Goal: Information Seeking & Learning: Learn about a topic

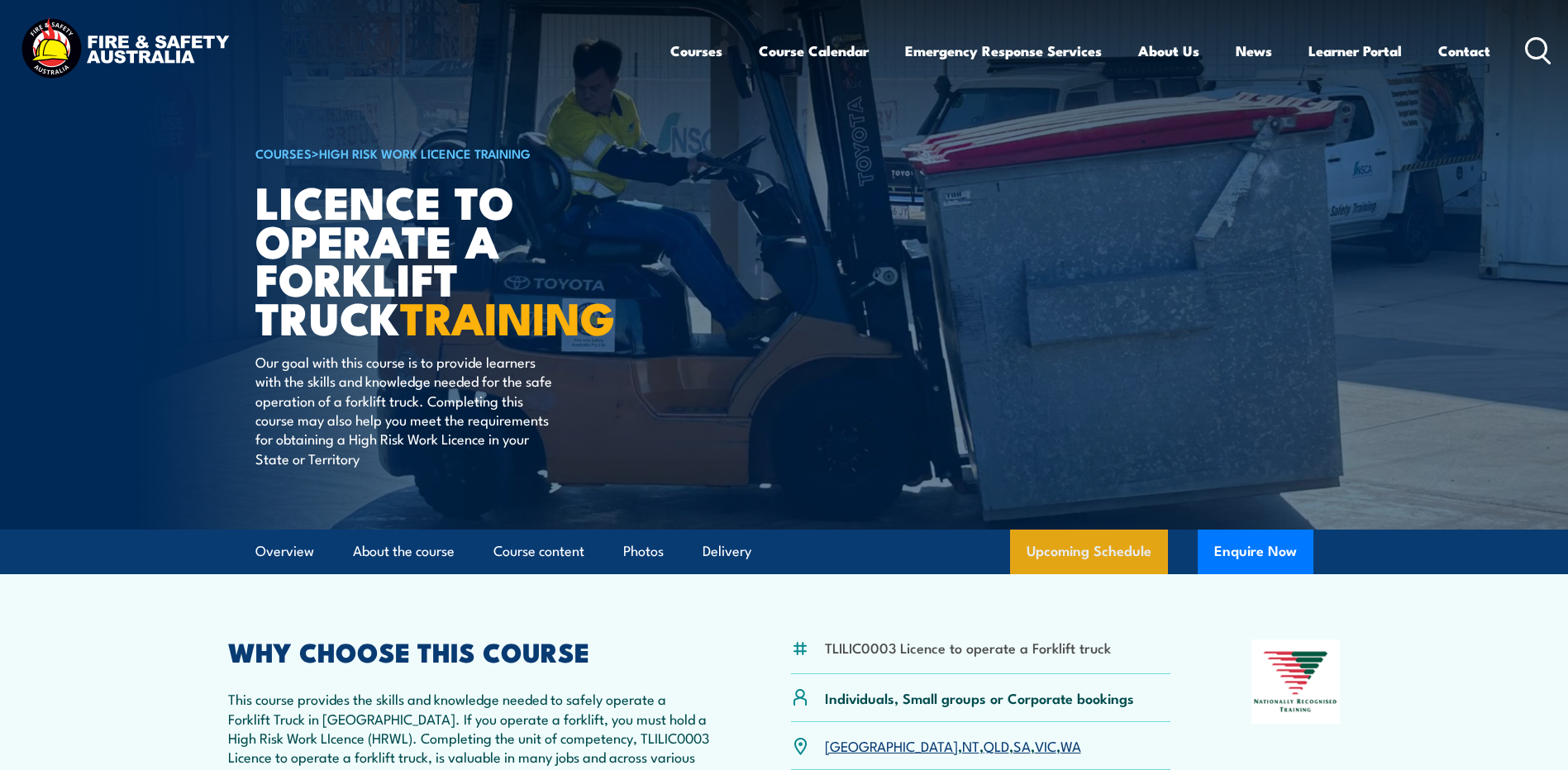
click at [1060, 555] on link "Upcoming Schedule" at bounding box center [1089, 552] width 158 height 45
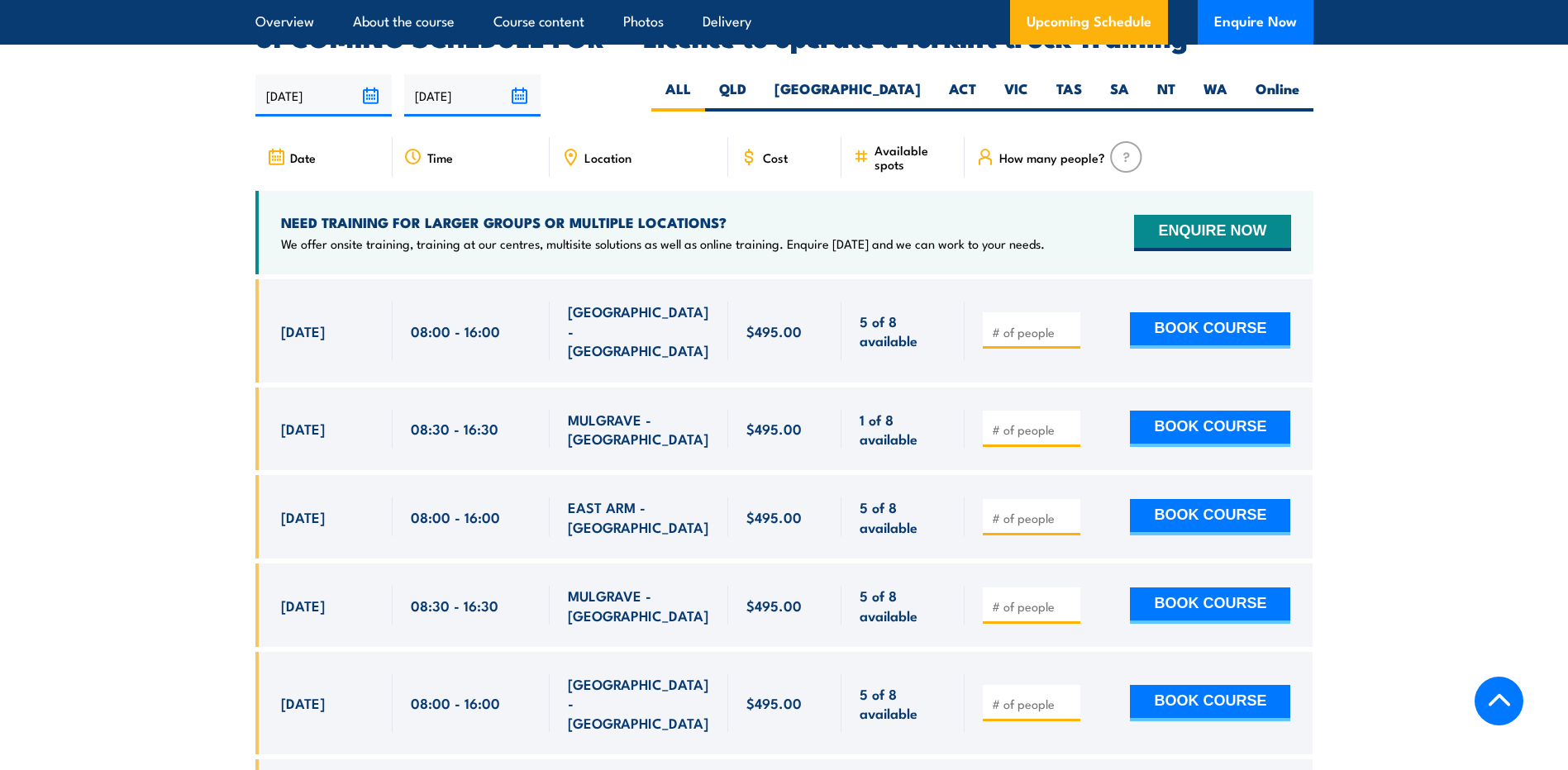
scroll to position [2683, 0]
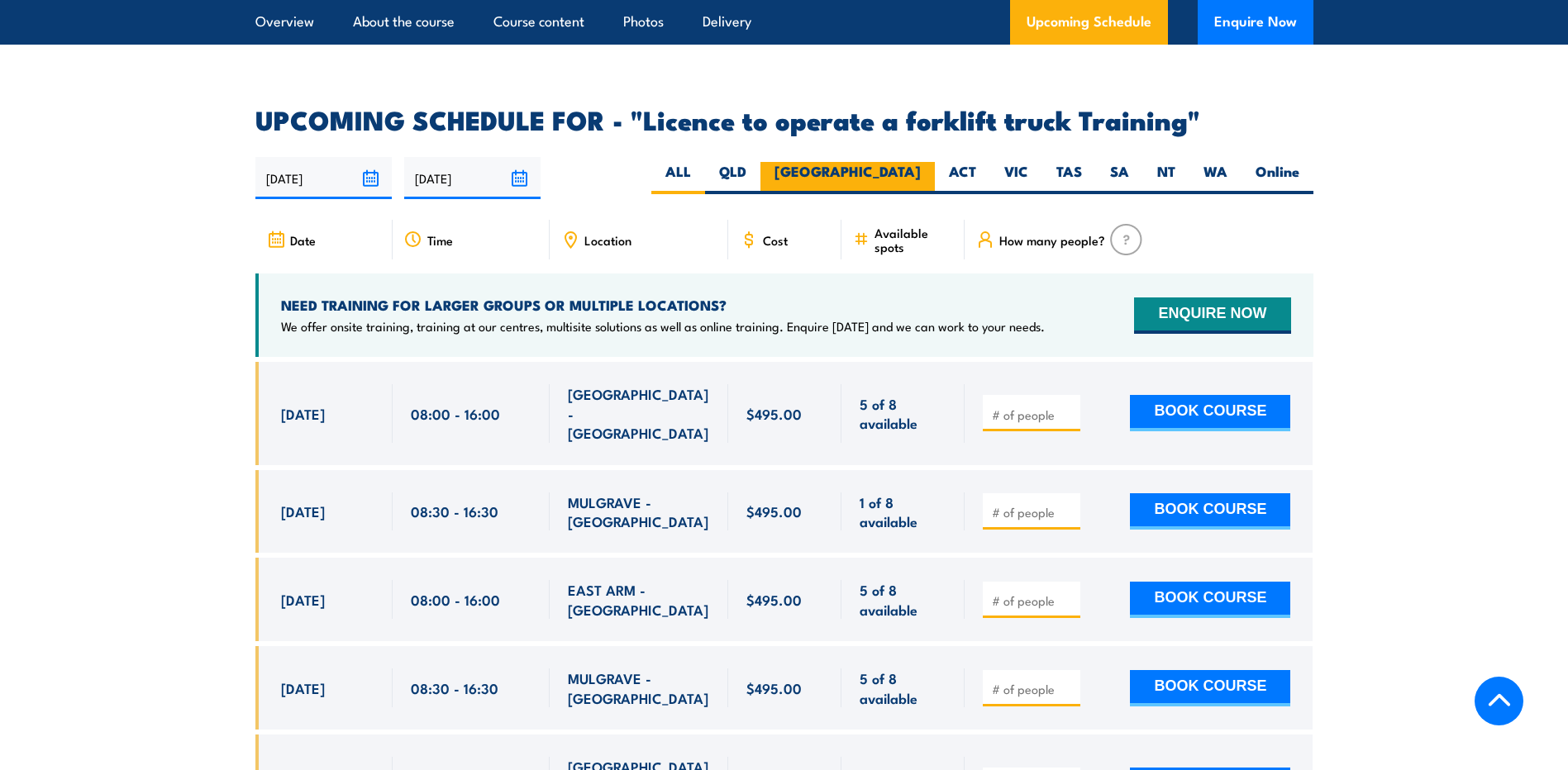
click at [882, 162] on label "[GEOGRAPHIC_DATA]" at bounding box center [848, 177] width 175 height 33
click at [921, 162] on input "[GEOGRAPHIC_DATA]" at bounding box center [926, 167] width 11 height 11
radio input "true"
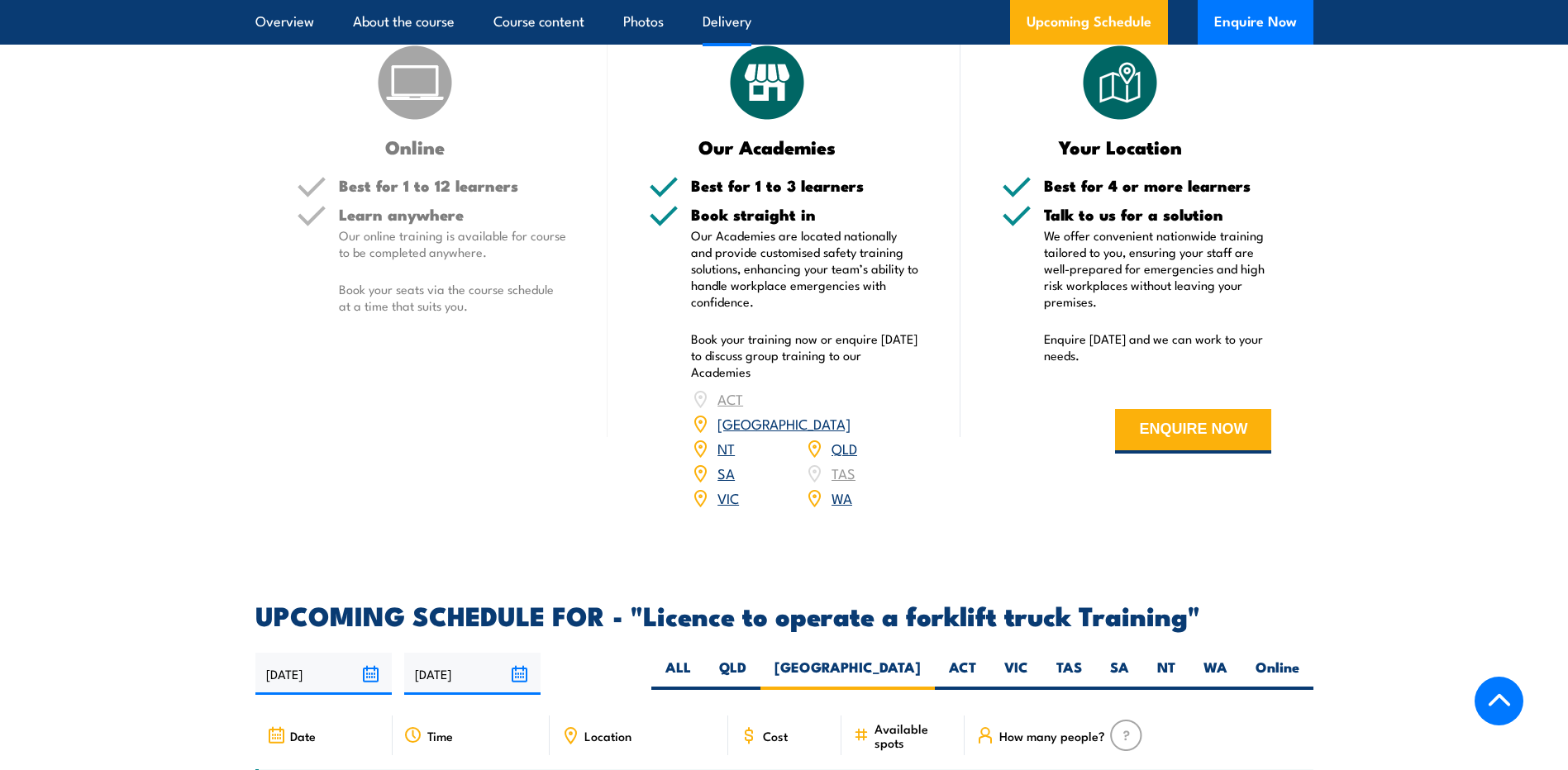
scroll to position [2271, 0]
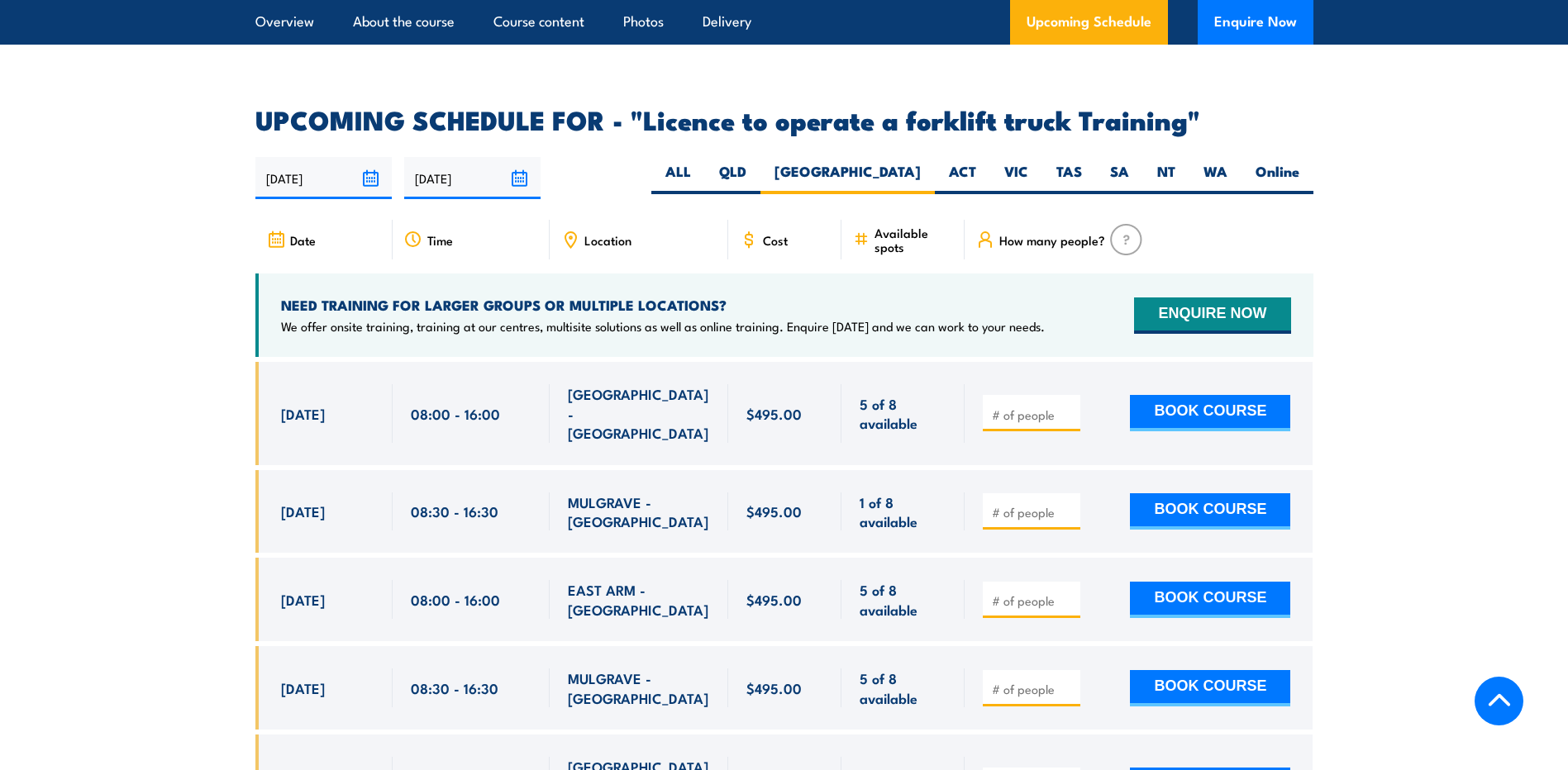
click at [605, 233] on span "Location" at bounding box center [608, 240] width 47 height 14
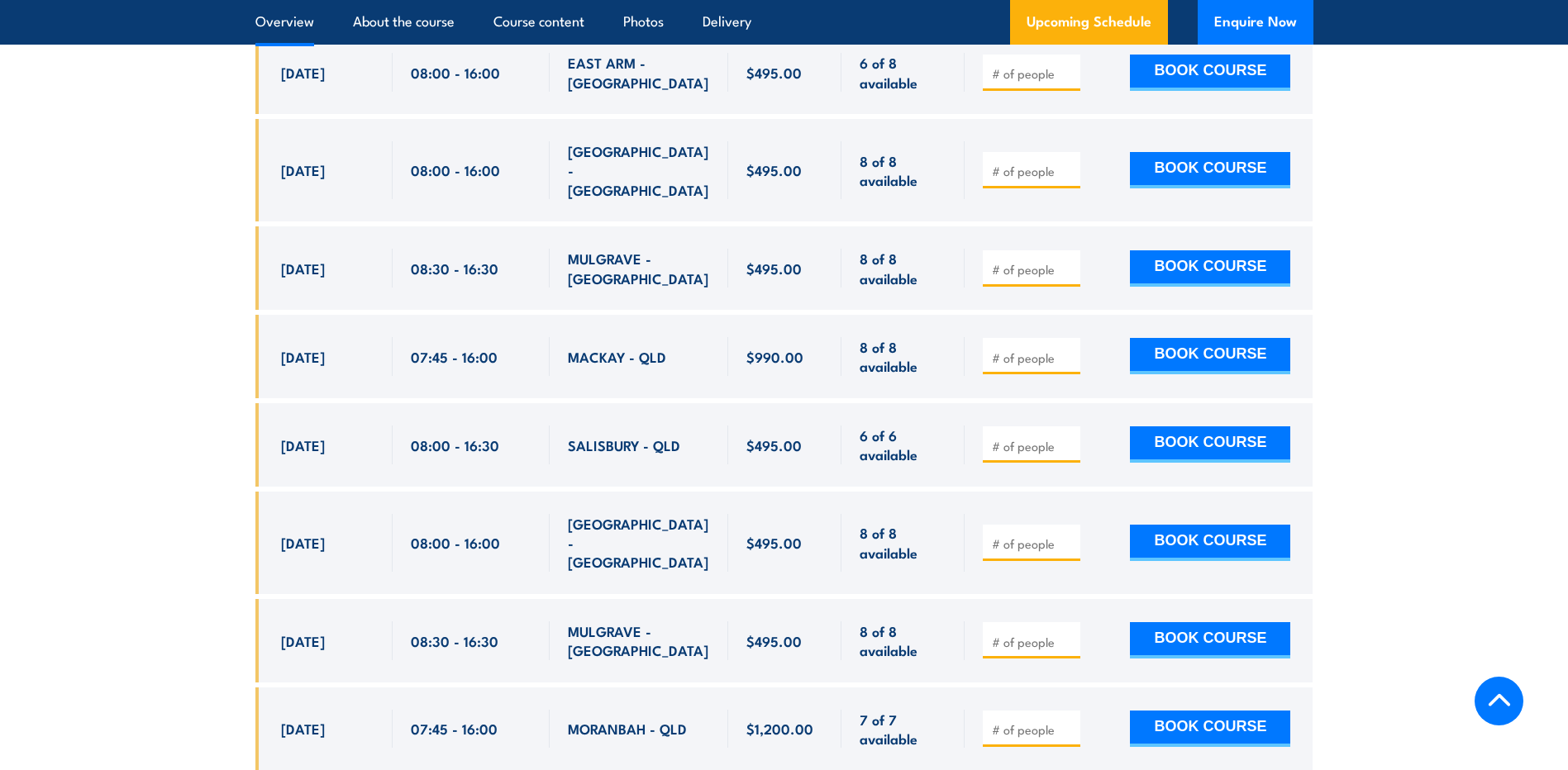
scroll to position [3593, 0]
